Goal: Task Accomplishment & Management: Use online tool/utility

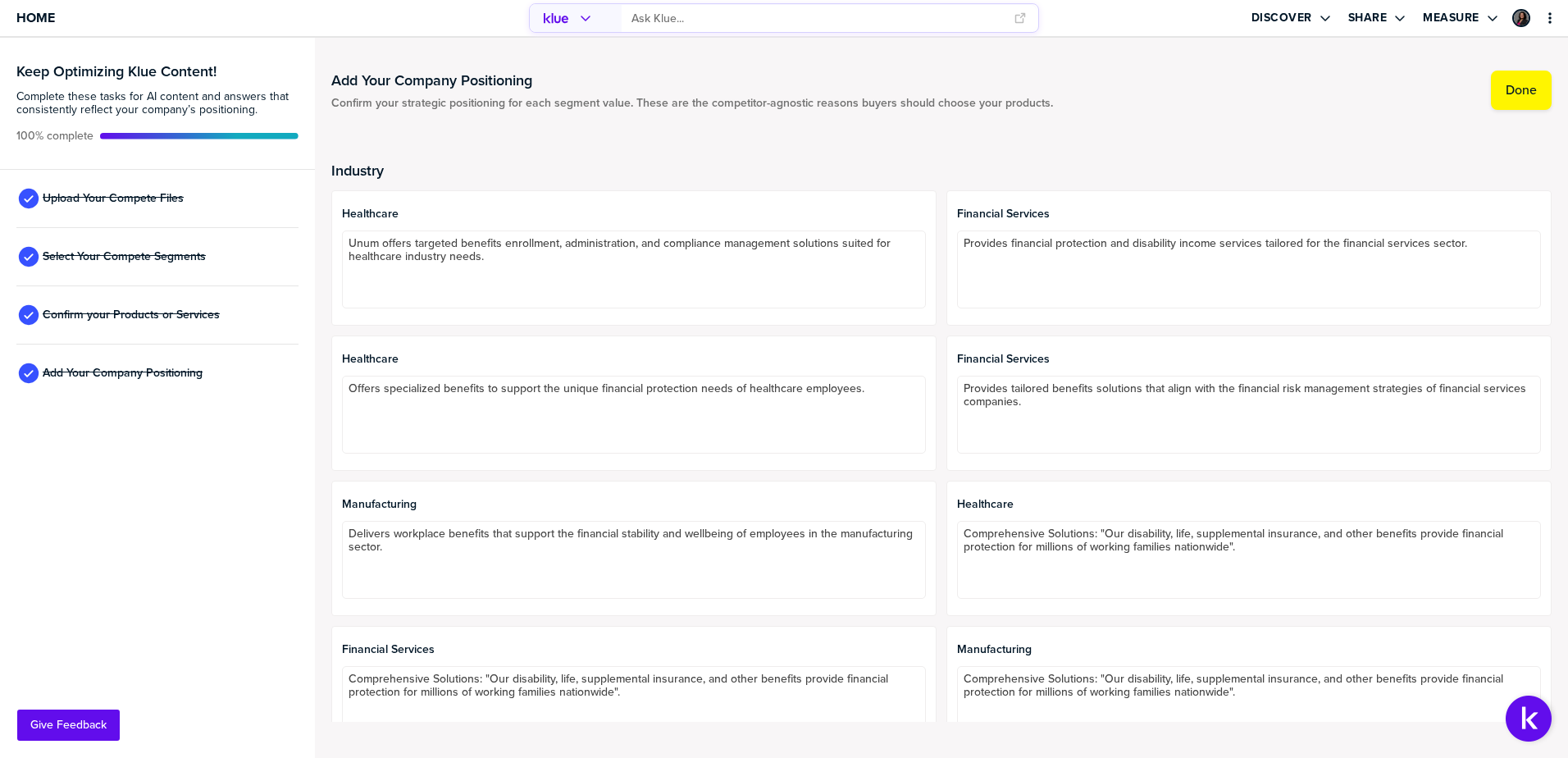
click at [83, 187] on div "Upload Your Compete Files" at bounding box center [157, 199] width 282 height 59
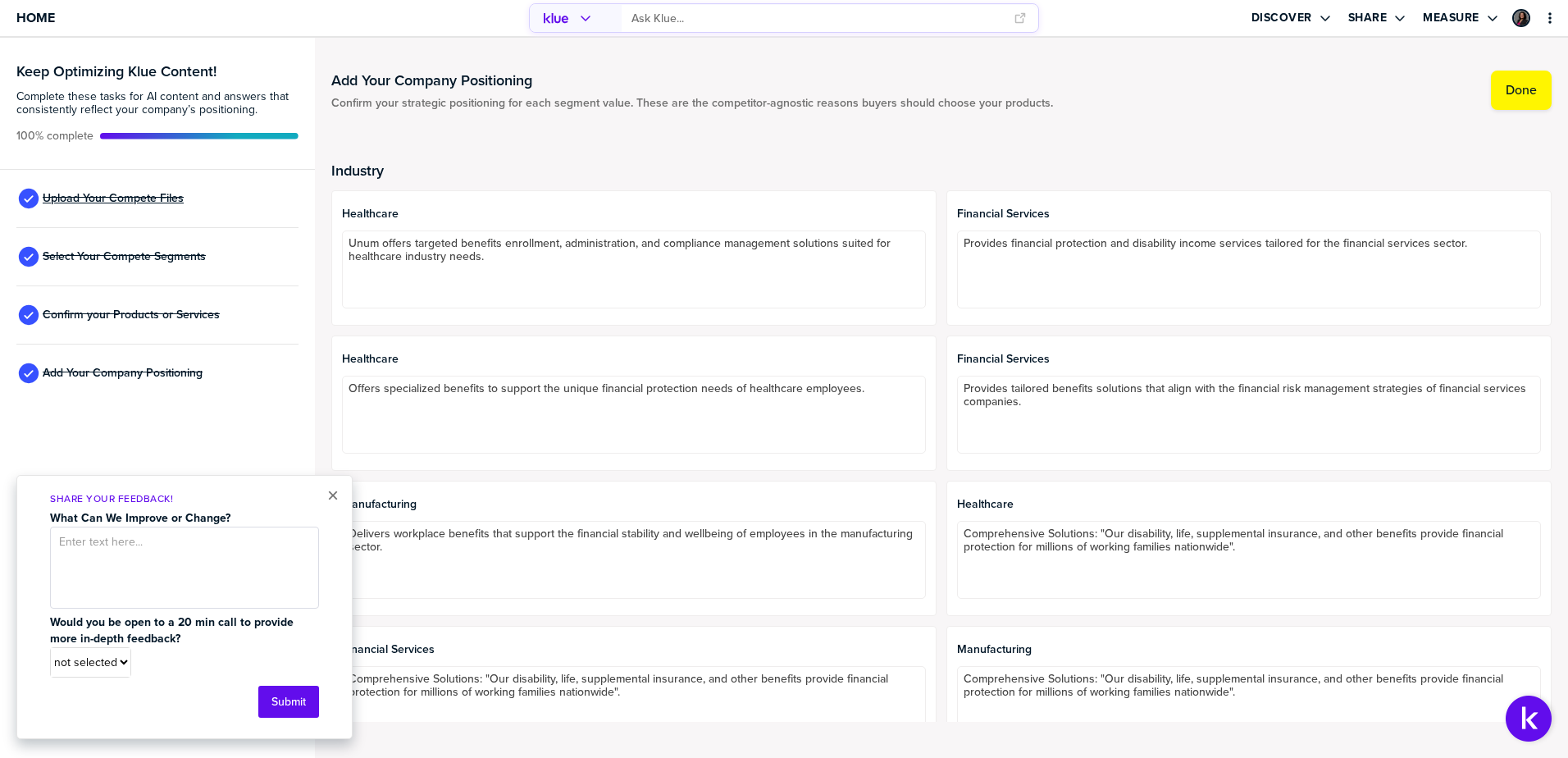
click at [86, 202] on span "Upload Your Compete Files" at bounding box center [113, 198] width 141 height 14
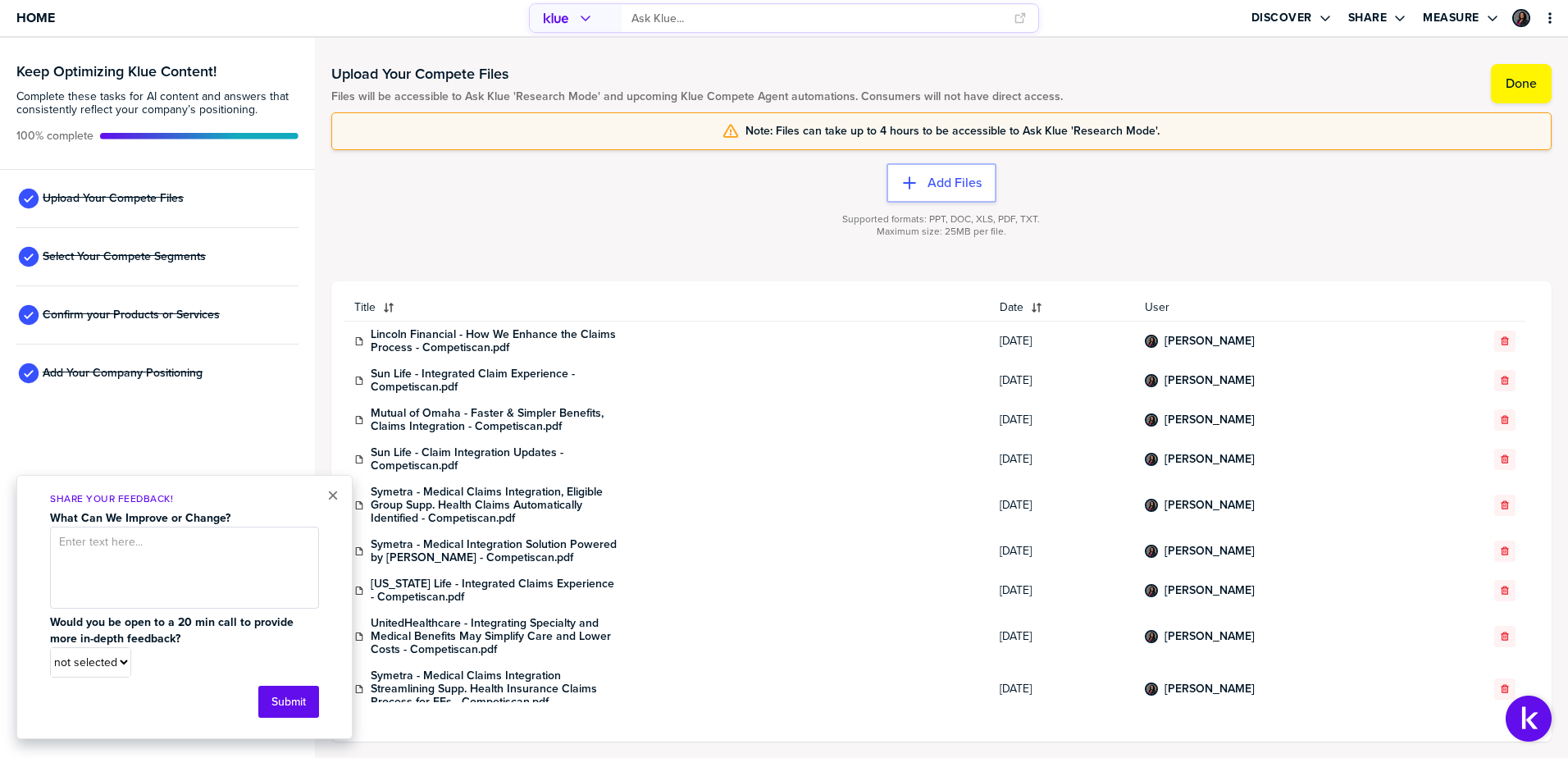
click at [341, 491] on div "× Share Your Feedback! What Can We Improve or Change? Would you be open to a 20…" at bounding box center [184, 606] width 336 height 264
click at [341, 490] on div "× Share Your Feedback! What Can We Improve or Change? Would you be open to a 20…" at bounding box center [184, 606] width 336 height 264
click at [335, 493] on button "×" at bounding box center [332, 495] width 12 height 20
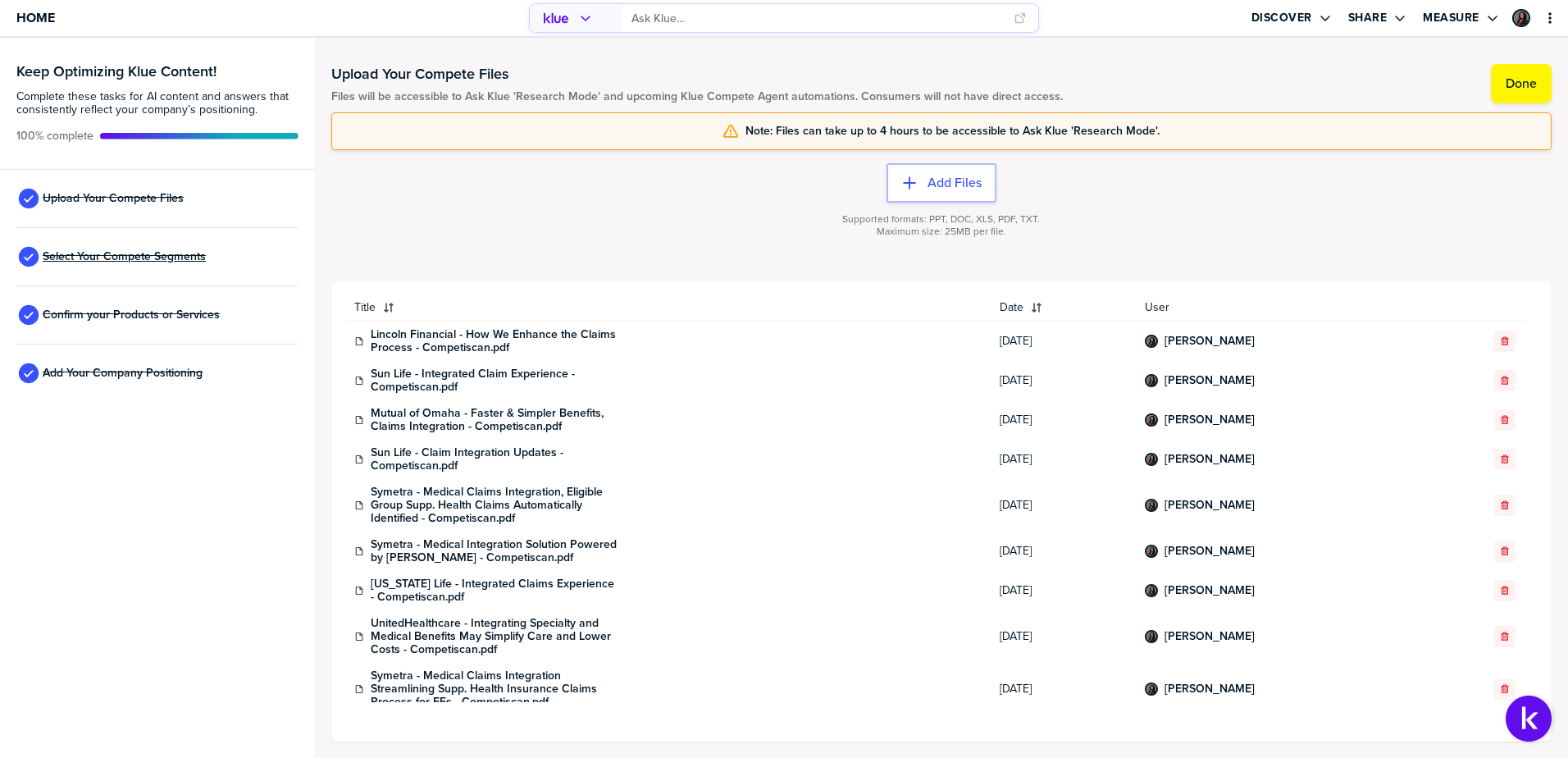
click at [117, 259] on span "Select Your Compete Segments" at bounding box center [123, 257] width 163 height 14
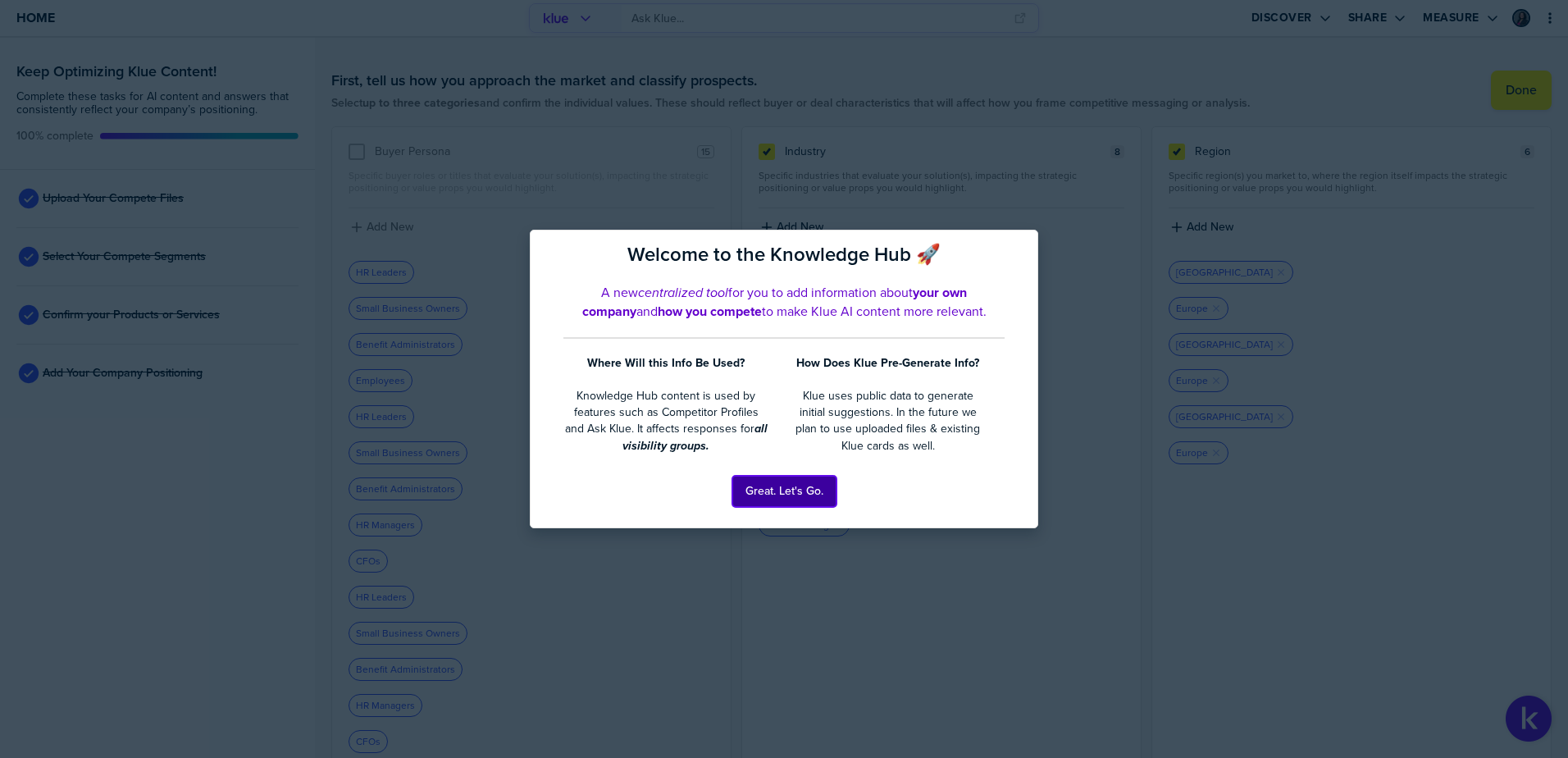
click at [820, 496] on button "Great. Let's Go." at bounding box center [784, 491] width 104 height 32
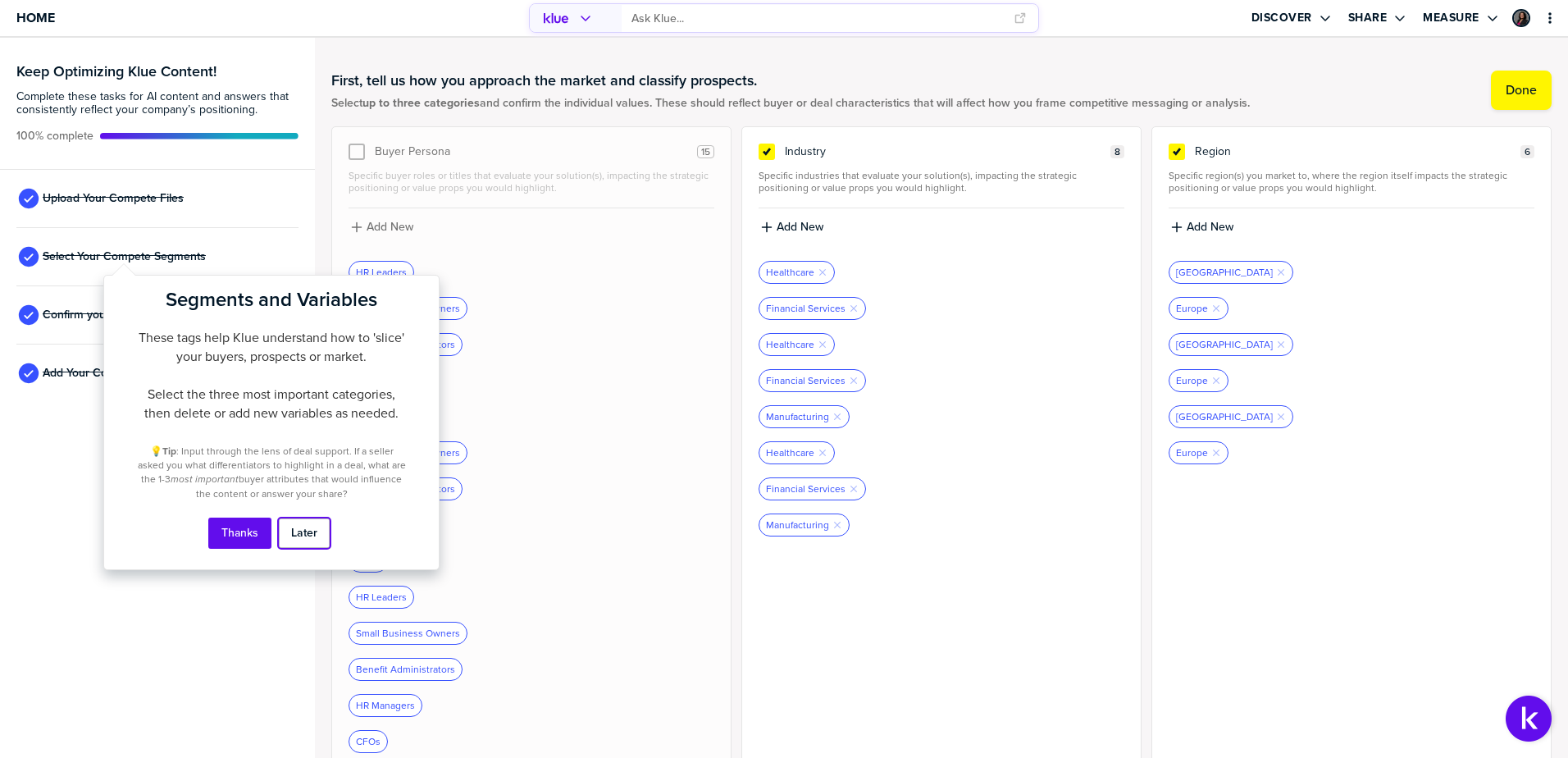
click at [291, 535] on button "Later" at bounding box center [304, 533] width 52 height 32
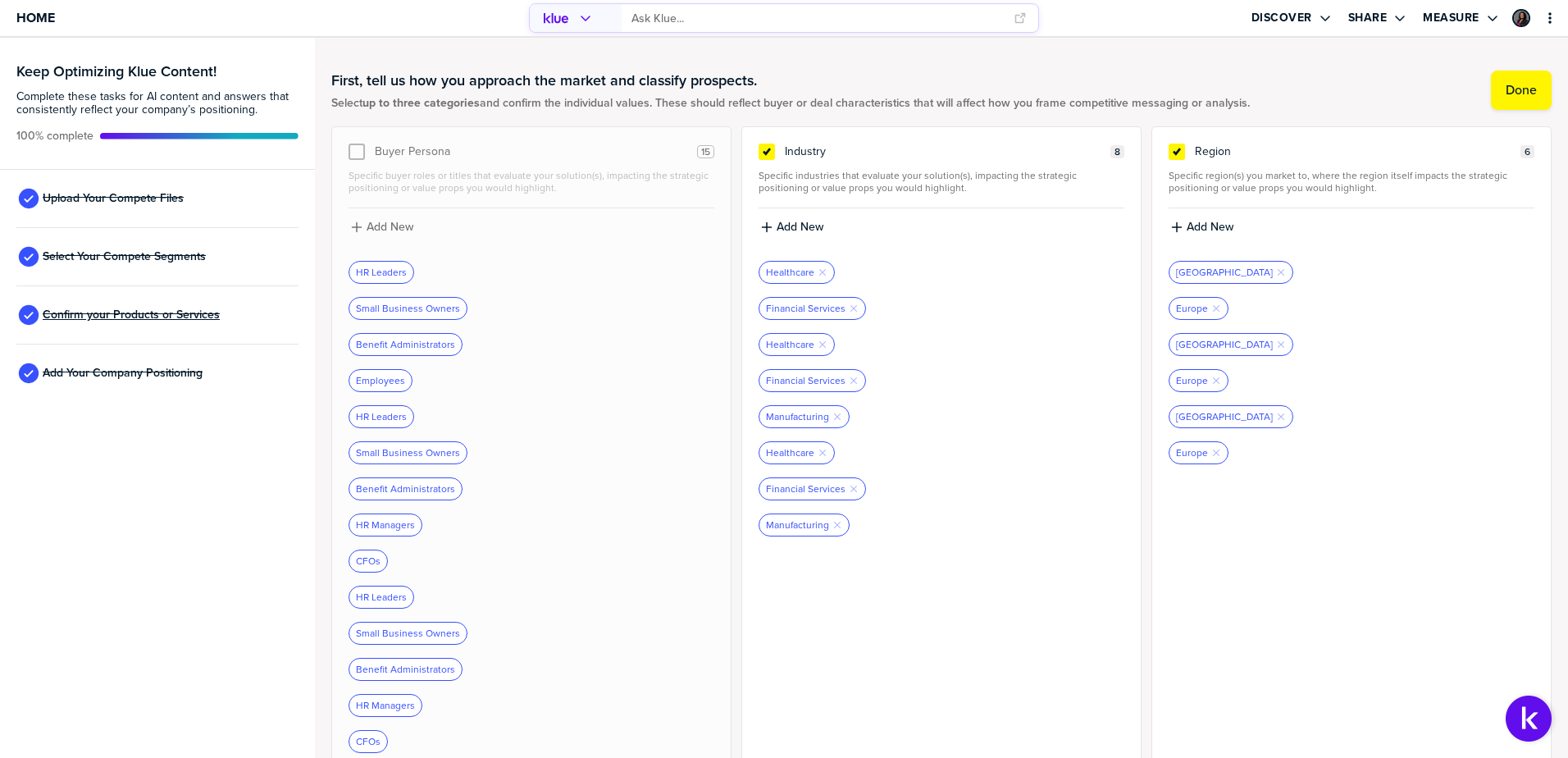
click at [131, 313] on span "Confirm your Products or Services" at bounding box center [131, 315] width 177 height 14
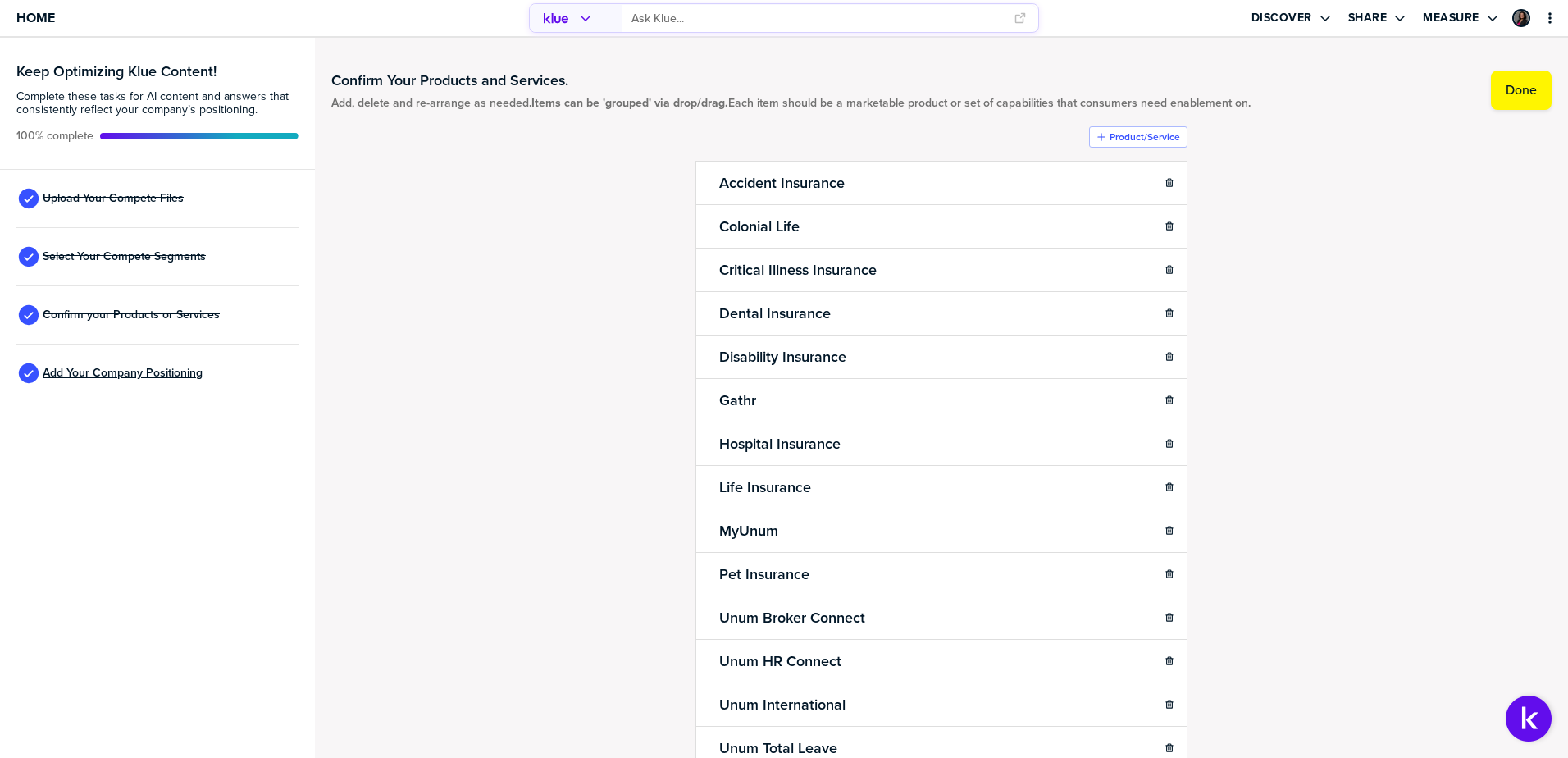
click at [119, 374] on span "Add Your Company Positioning" at bounding box center [122, 373] width 160 height 14
